Goal: Information Seeking & Learning: Find specific fact

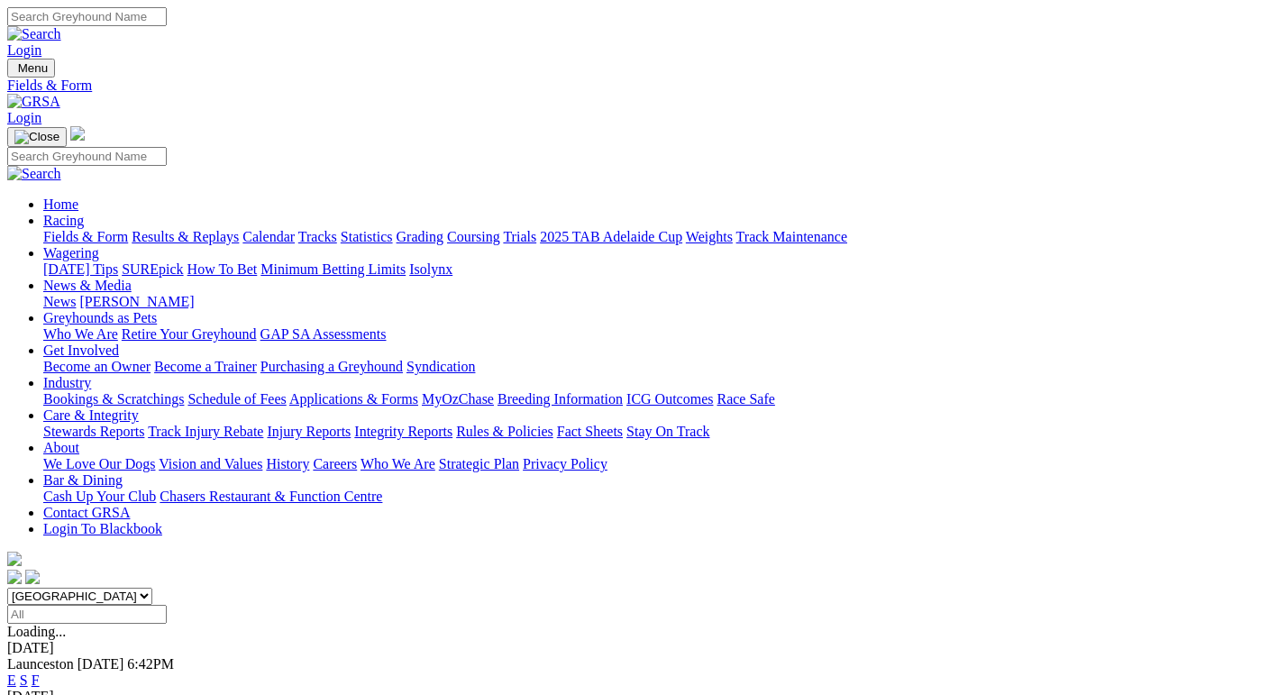
click at [167, 22] on input "Search" at bounding box center [86, 16] width 159 height 19
paste input "Calypso Rogue"
type input "Calypso Rogue"
click at [61, 26] on img at bounding box center [34, 34] width 54 height 16
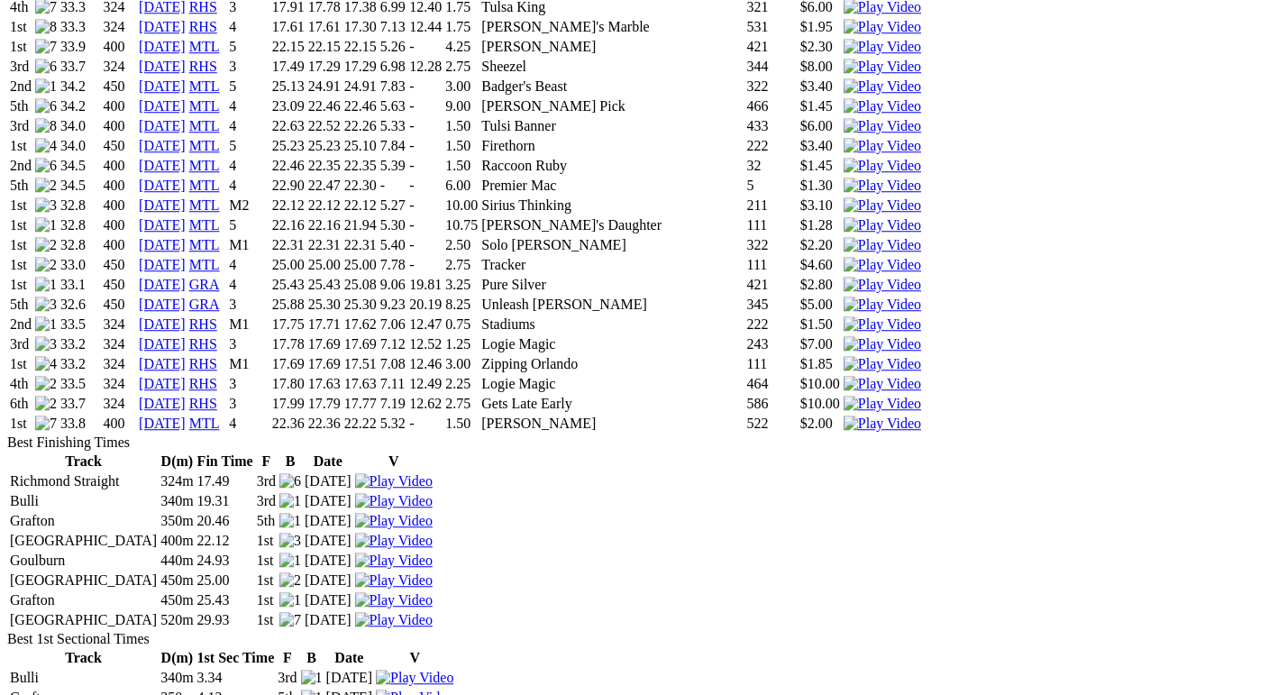
scroll to position [1712, 0]
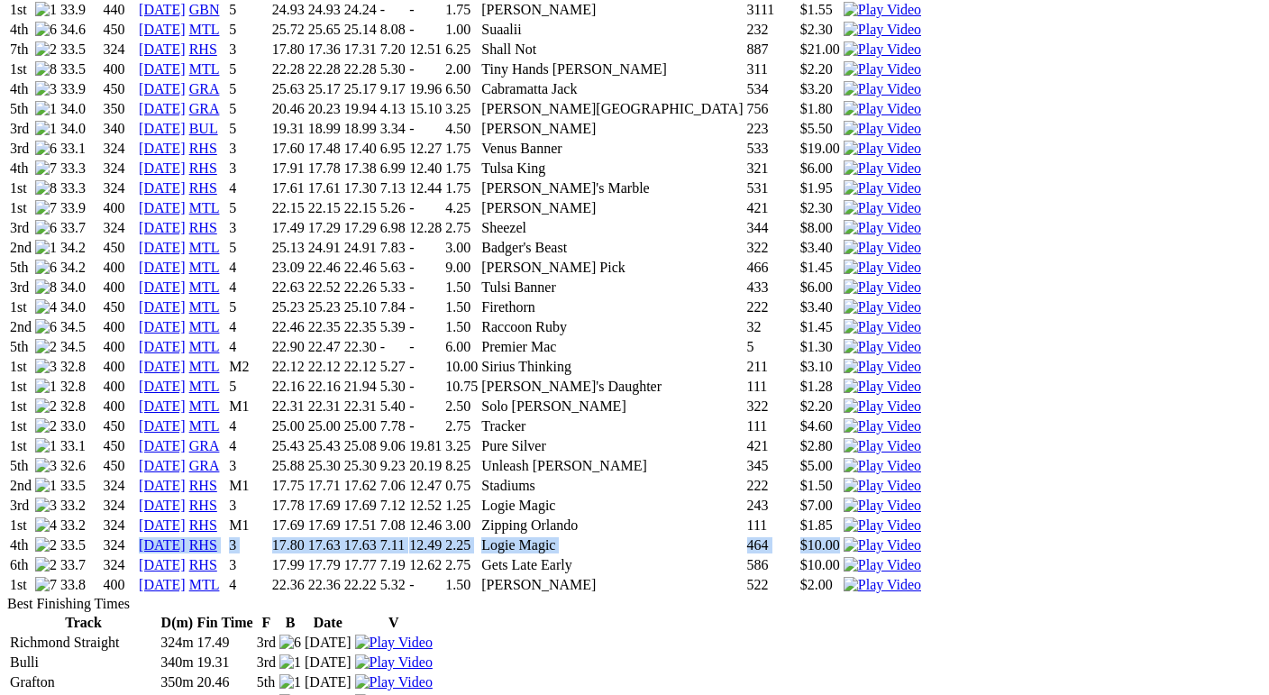
drag, startPoint x: 199, startPoint y: 264, endPoint x: 883, endPoint y: 266, distance: 683.9
click at [883, 536] on tr "4th 33.5 324 [DATE] RHS 3 17.80 17.63 17.63 7.11 12.49 2.25 Logie Magic 464 $10…" at bounding box center [465, 545] width 913 height 18
click at [711, 536] on td "Logie Magic" at bounding box center [611, 545] width 263 height 18
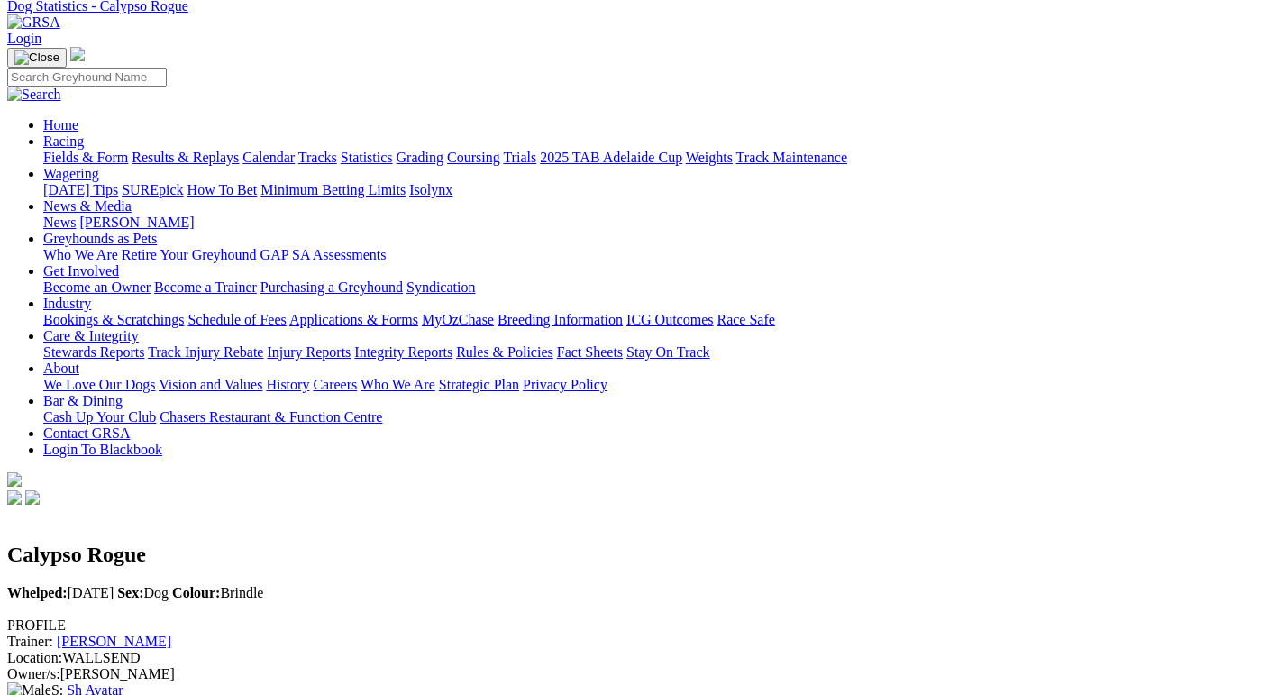
scroll to position [0, 0]
